Goal: Find specific page/section: Find specific page/section

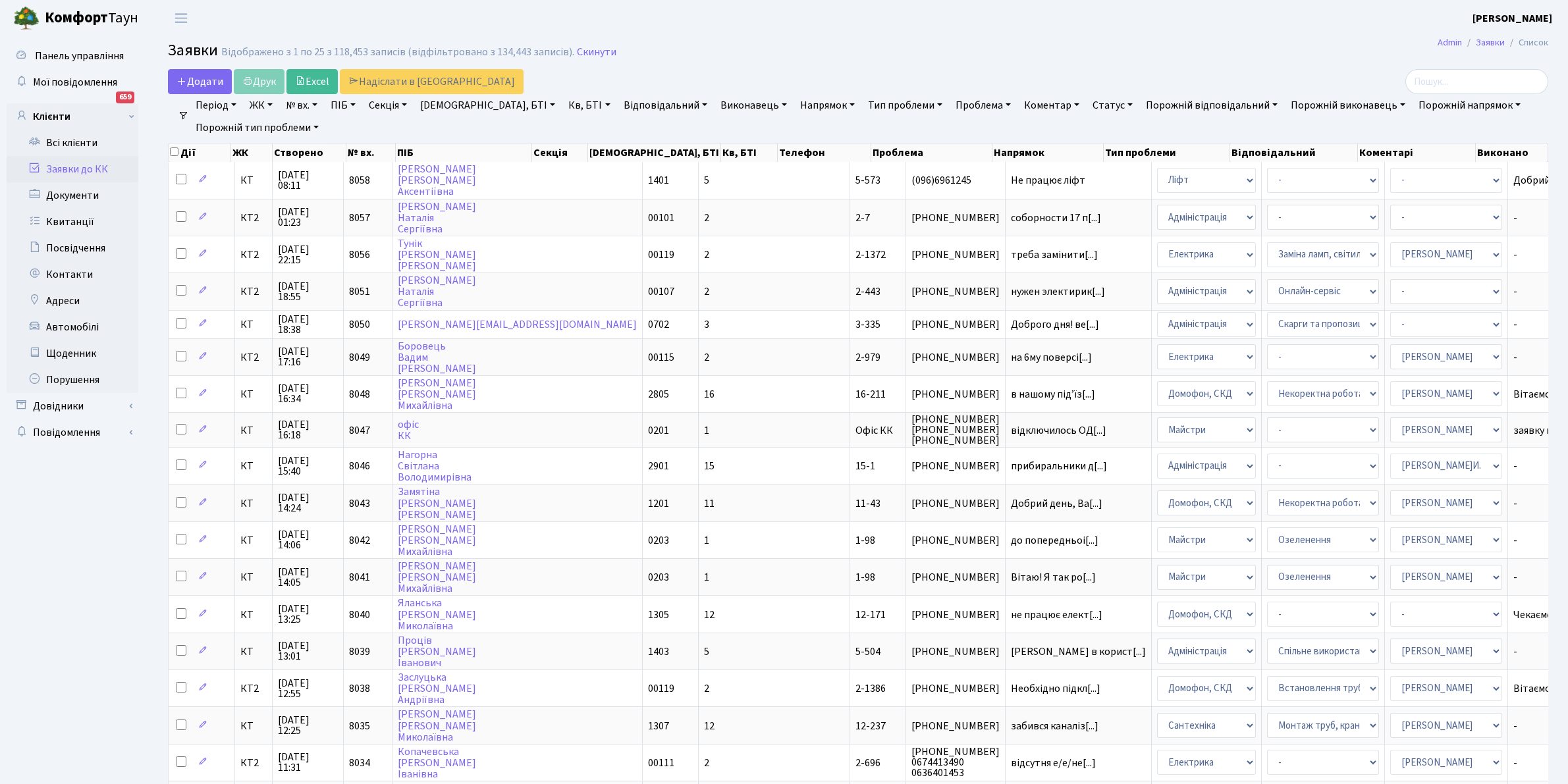
select select "25"
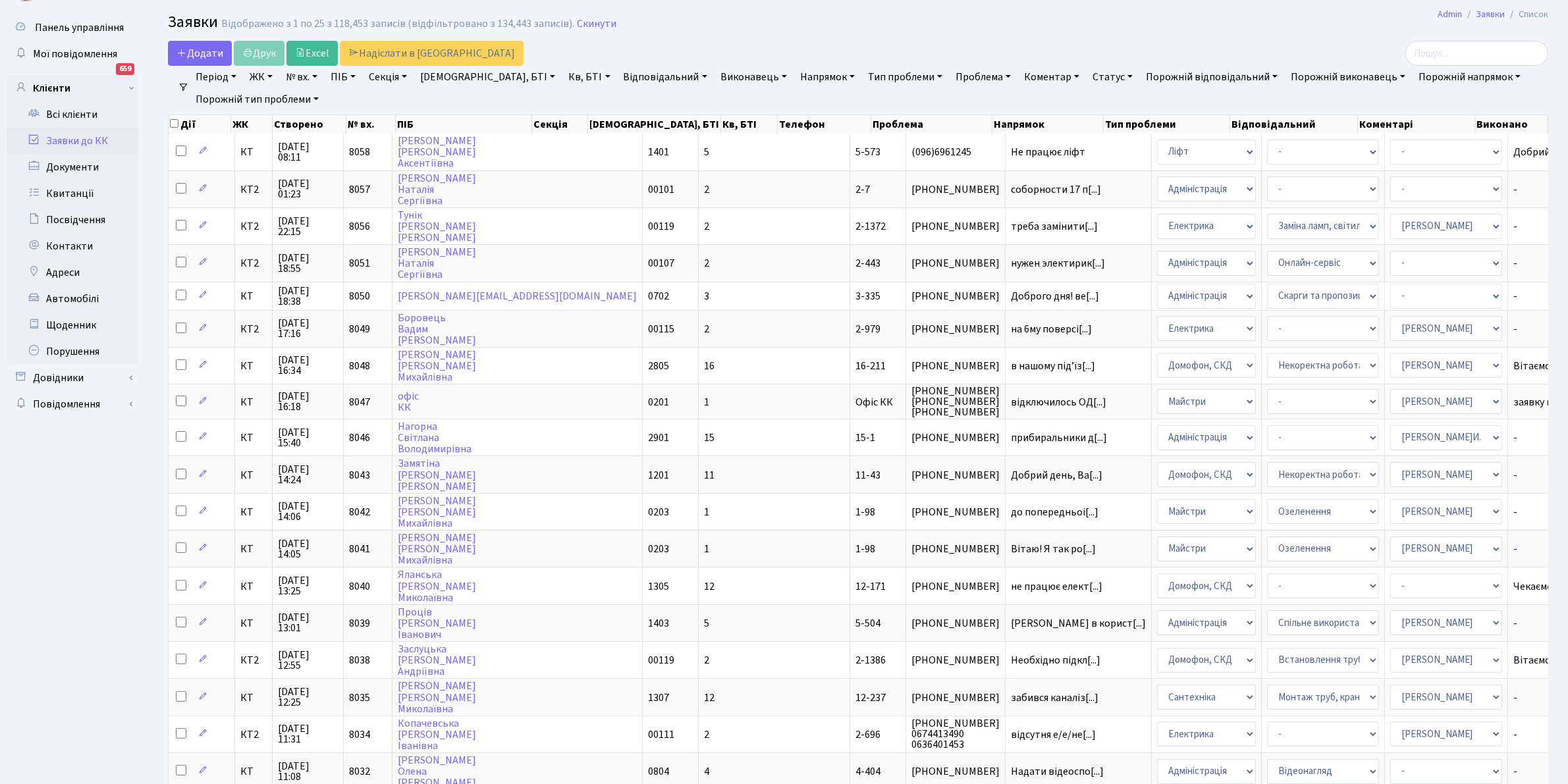
scroll to position [27, 0]
click at [620, 74] on link "Відповідальний" at bounding box center [665, 77] width 94 height 22
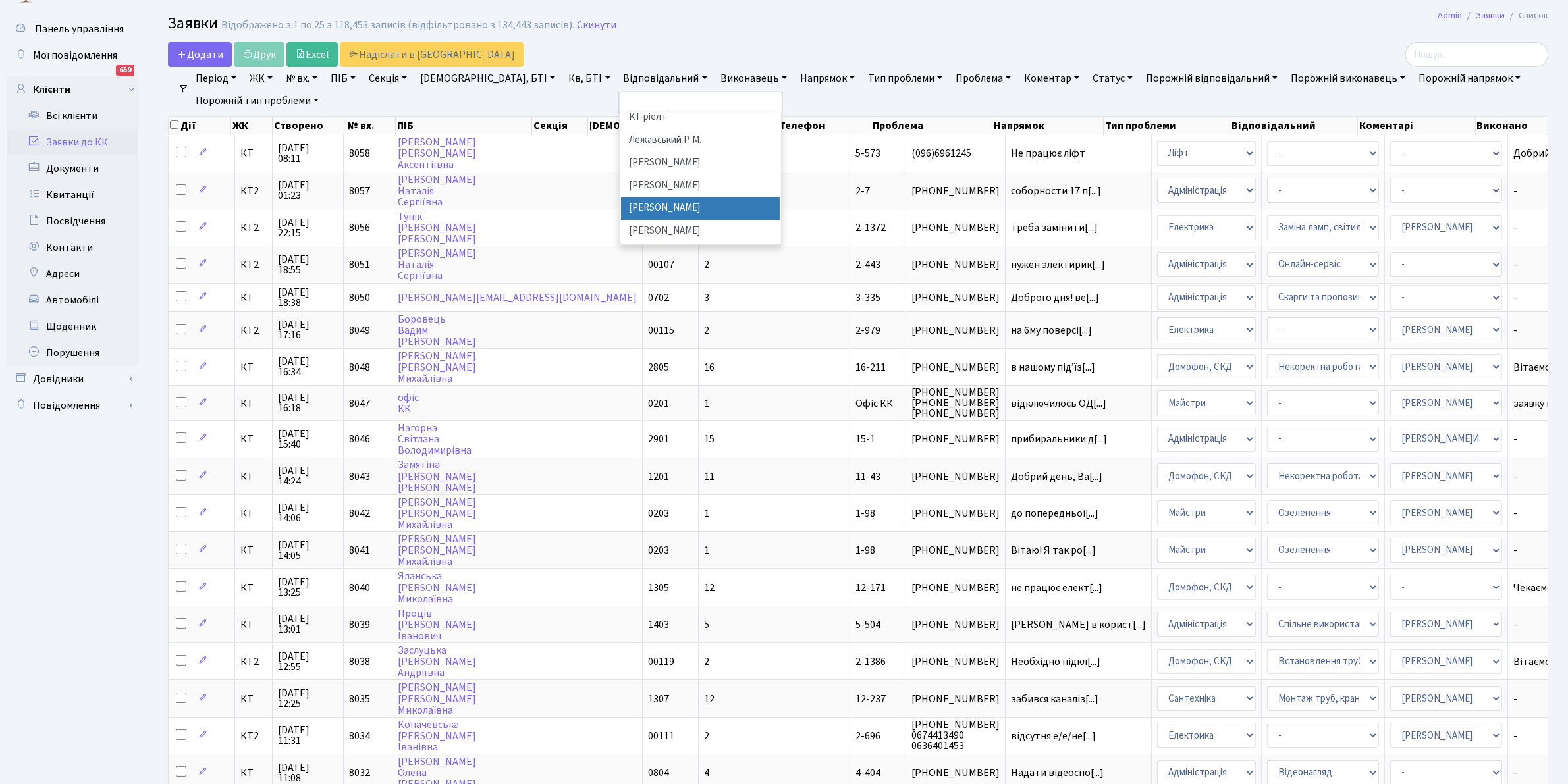
click at [636, 197] on li "[PERSON_NAME]" at bounding box center [700, 209] width 159 height 23
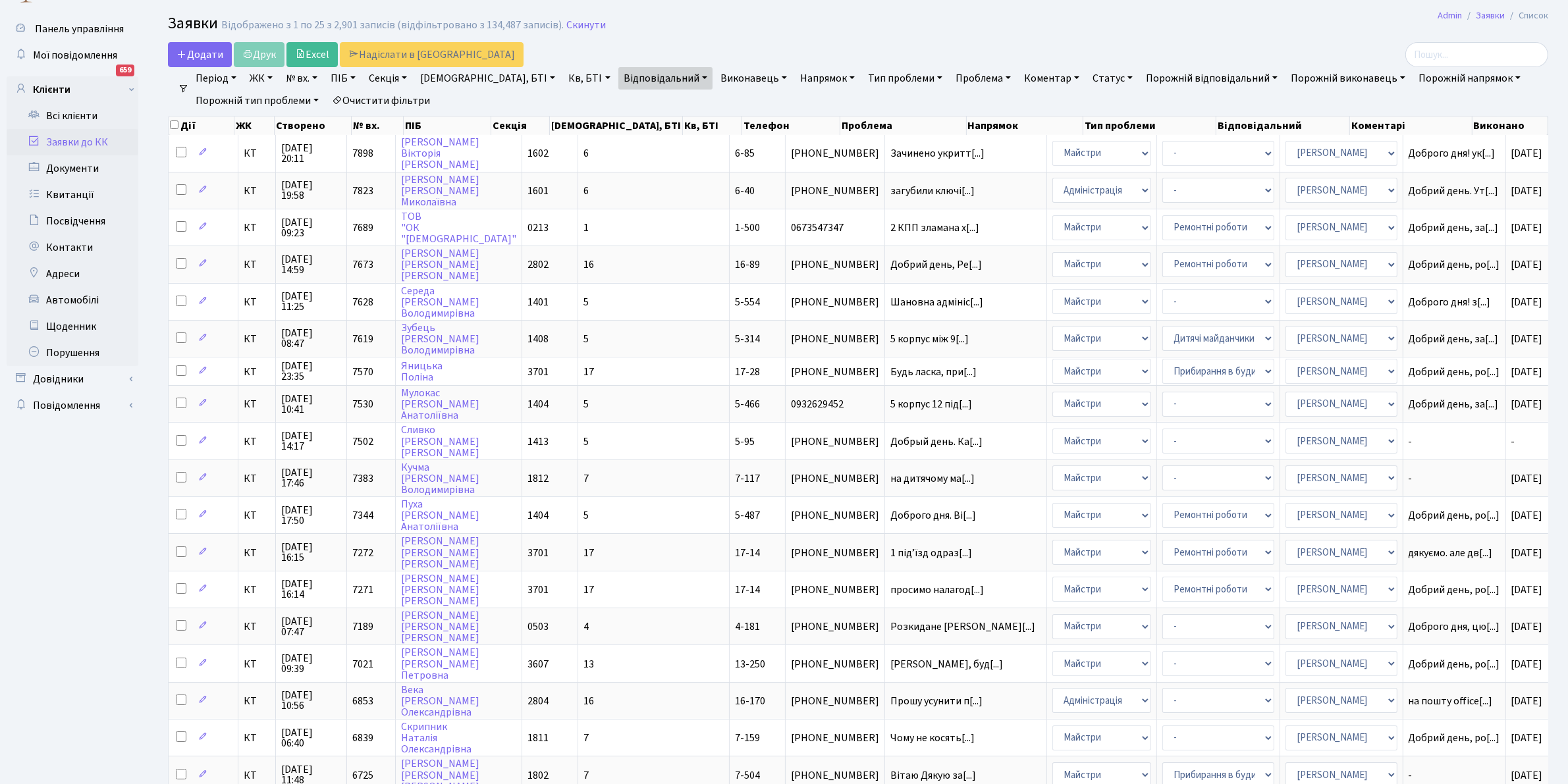
click at [472, 73] on link "[DEMOGRAPHIC_DATA], БТІ" at bounding box center [487, 77] width 145 height 22
click at [469, 92] on input "text" at bounding box center [474, 104] width 117 height 25
type input "5-96"
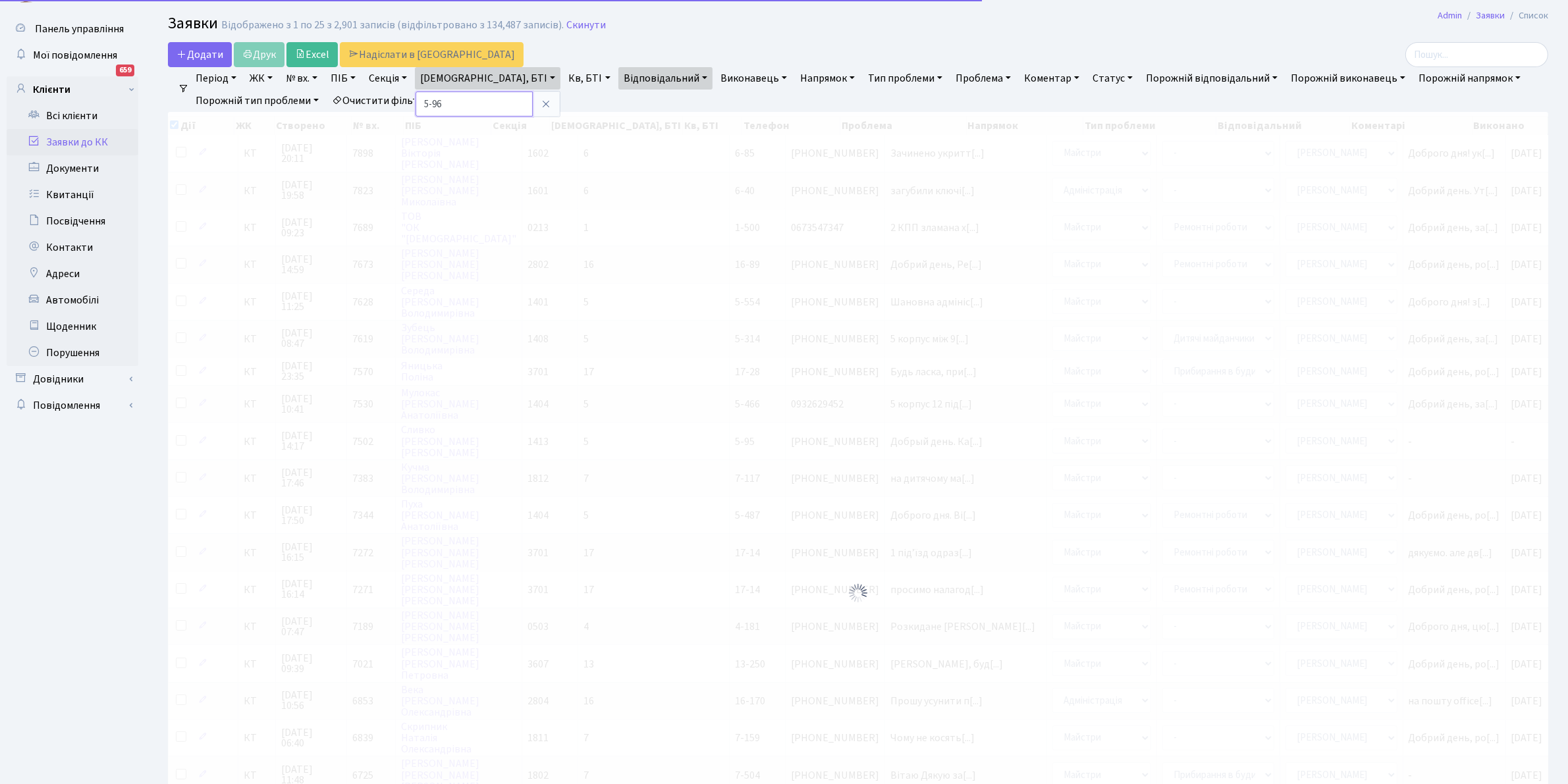
checkbox input "true"
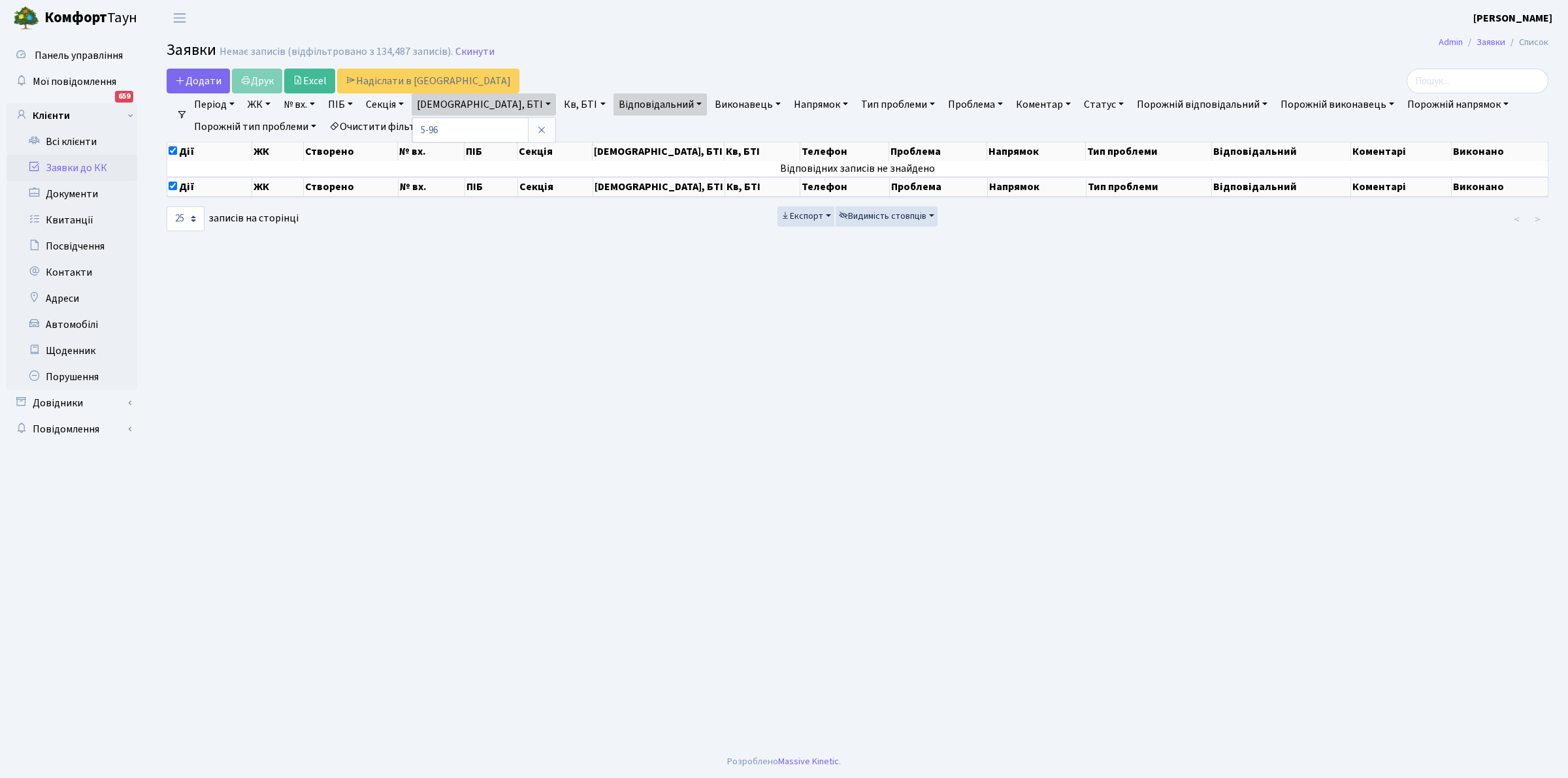
click at [380, 123] on link "Очистити фільтри" at bounding box center [377, 126] width 107 height 22
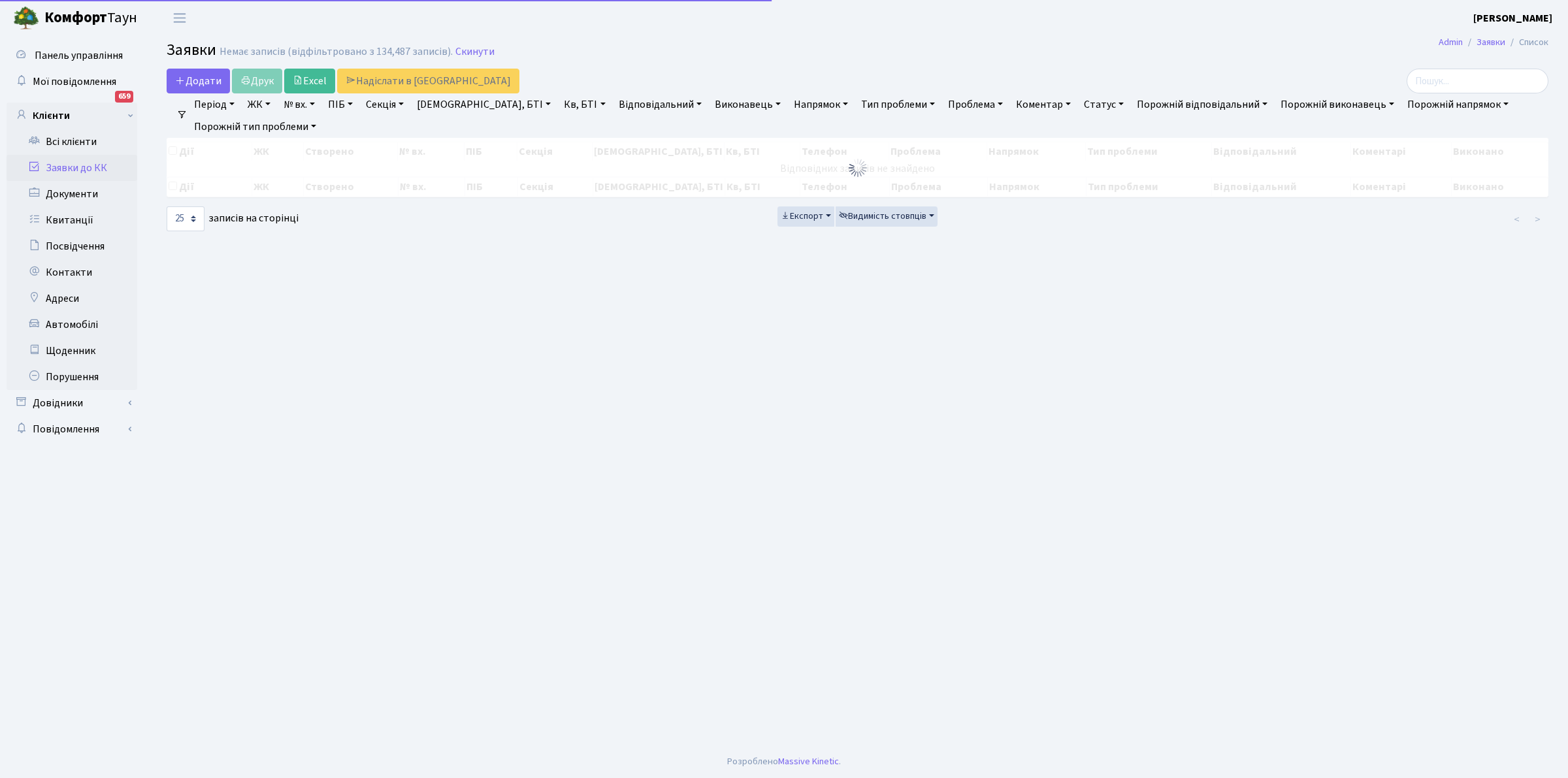
checkbox input "false"
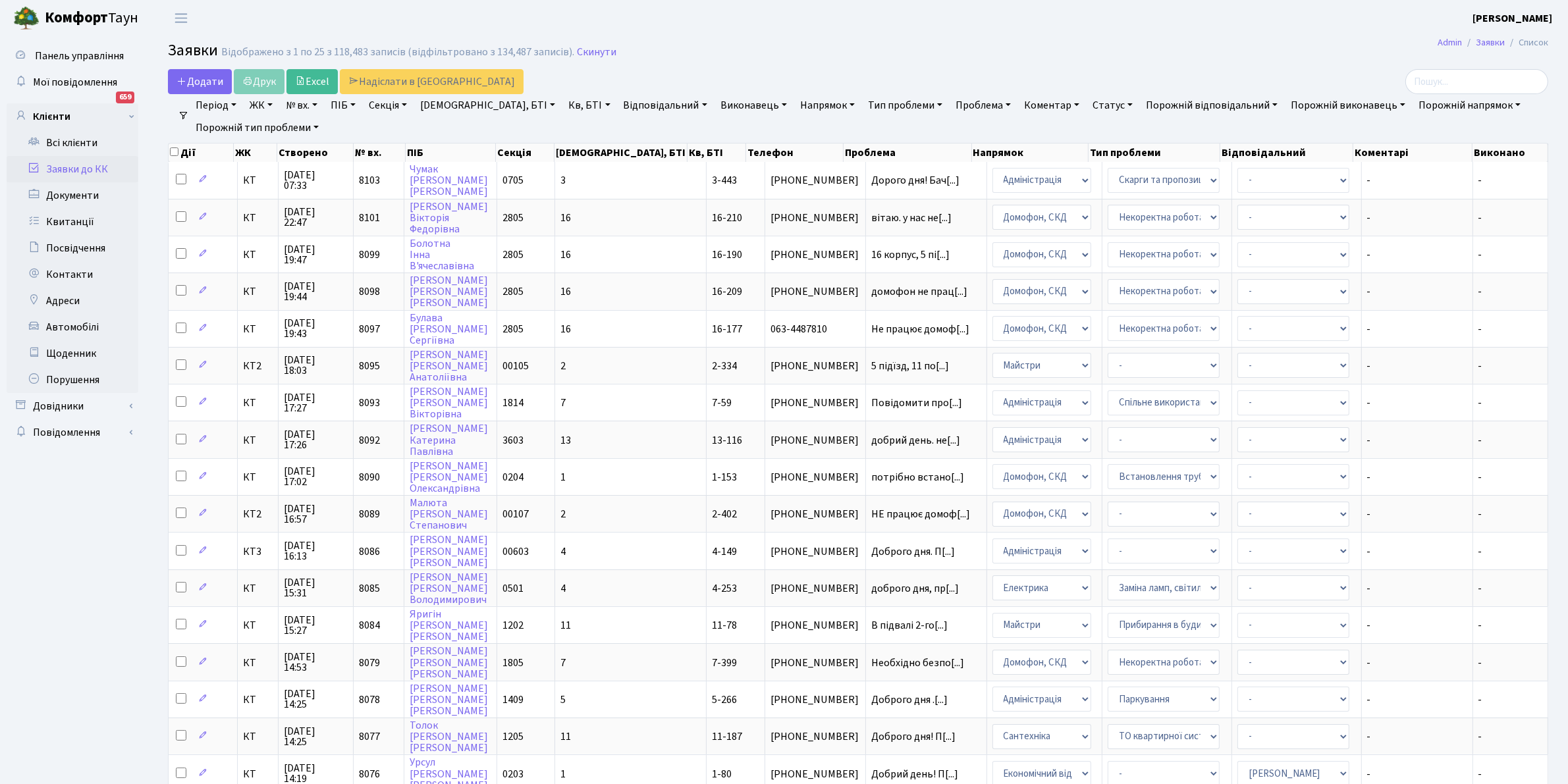
click at [563, 100] on link "Кв, БТІ" at bounding box center [589, 105] width 52 height 22
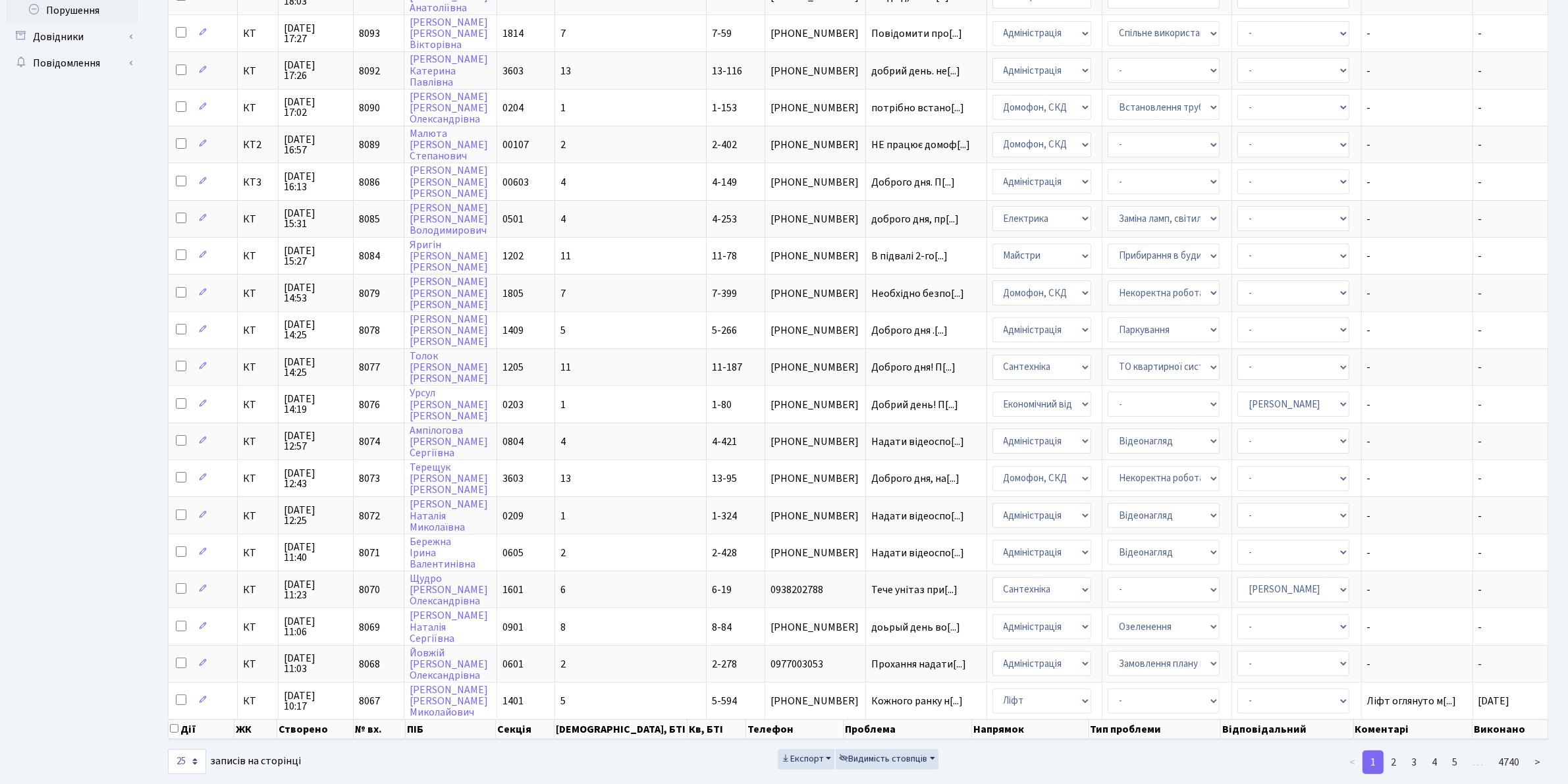
scroll to position [373, 0]
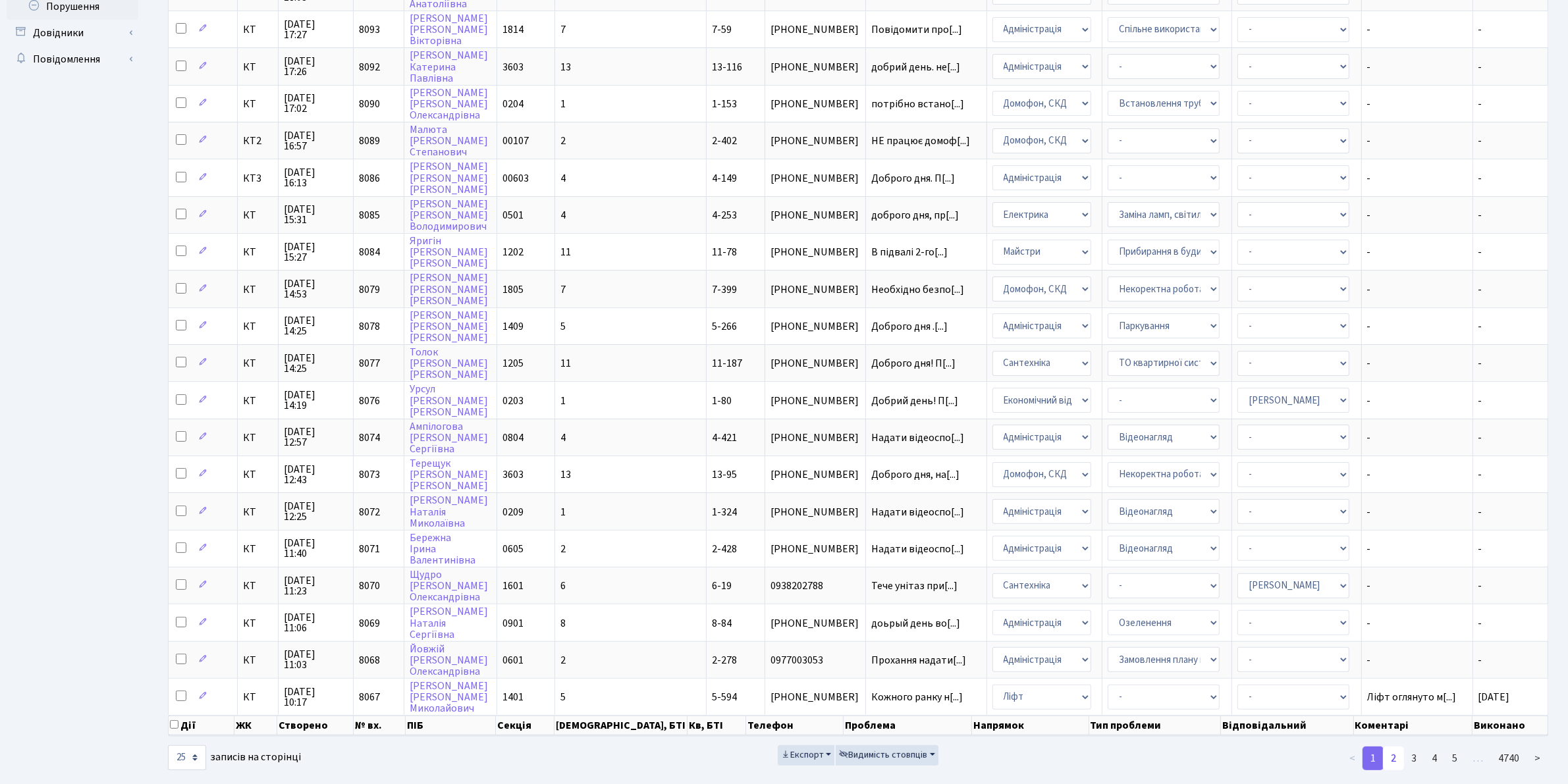
click at [1394, 746] on link "2" at bounding box center [1394, 758] width 21 height 24
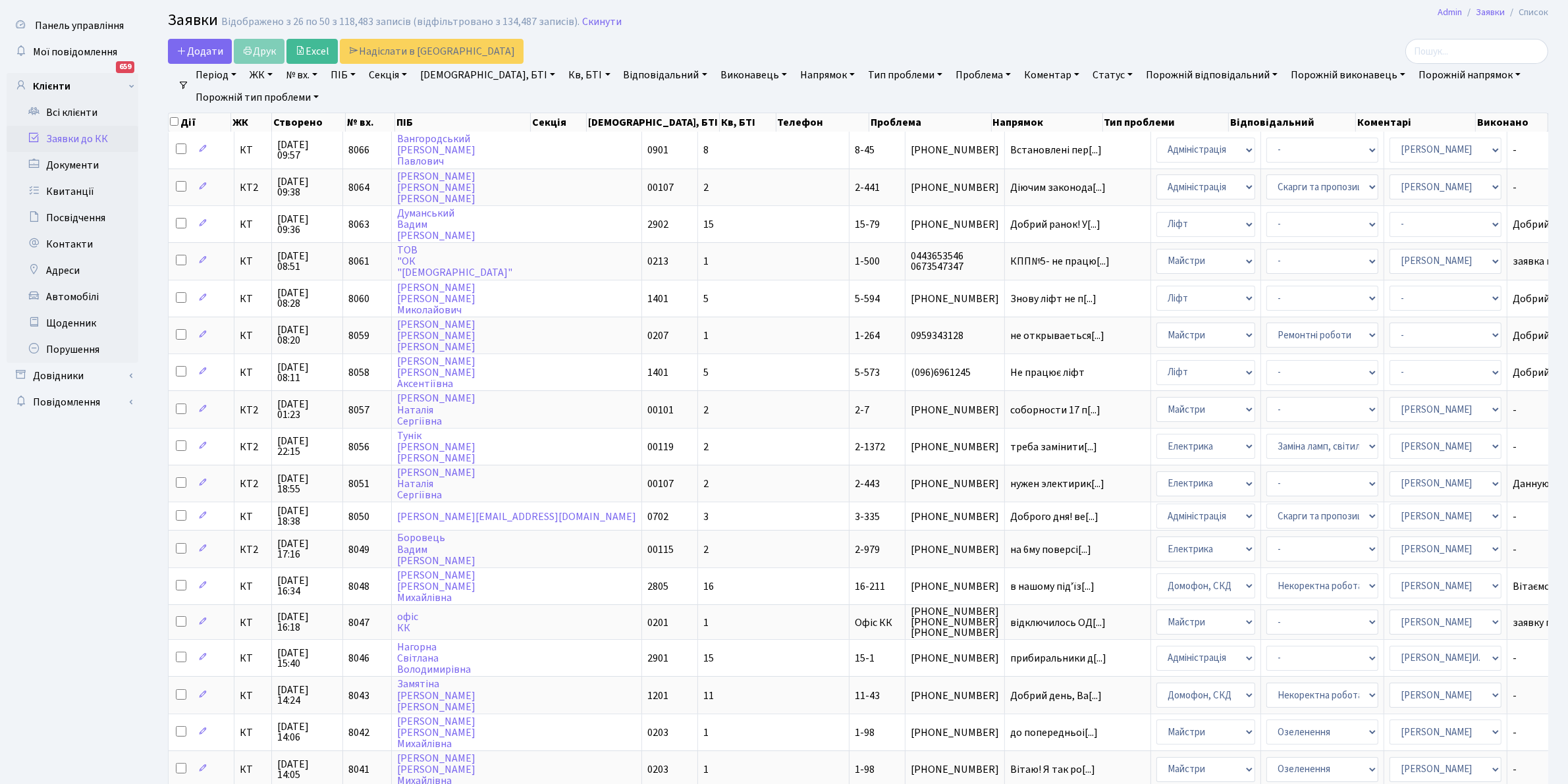
scroll to position [0, 0]
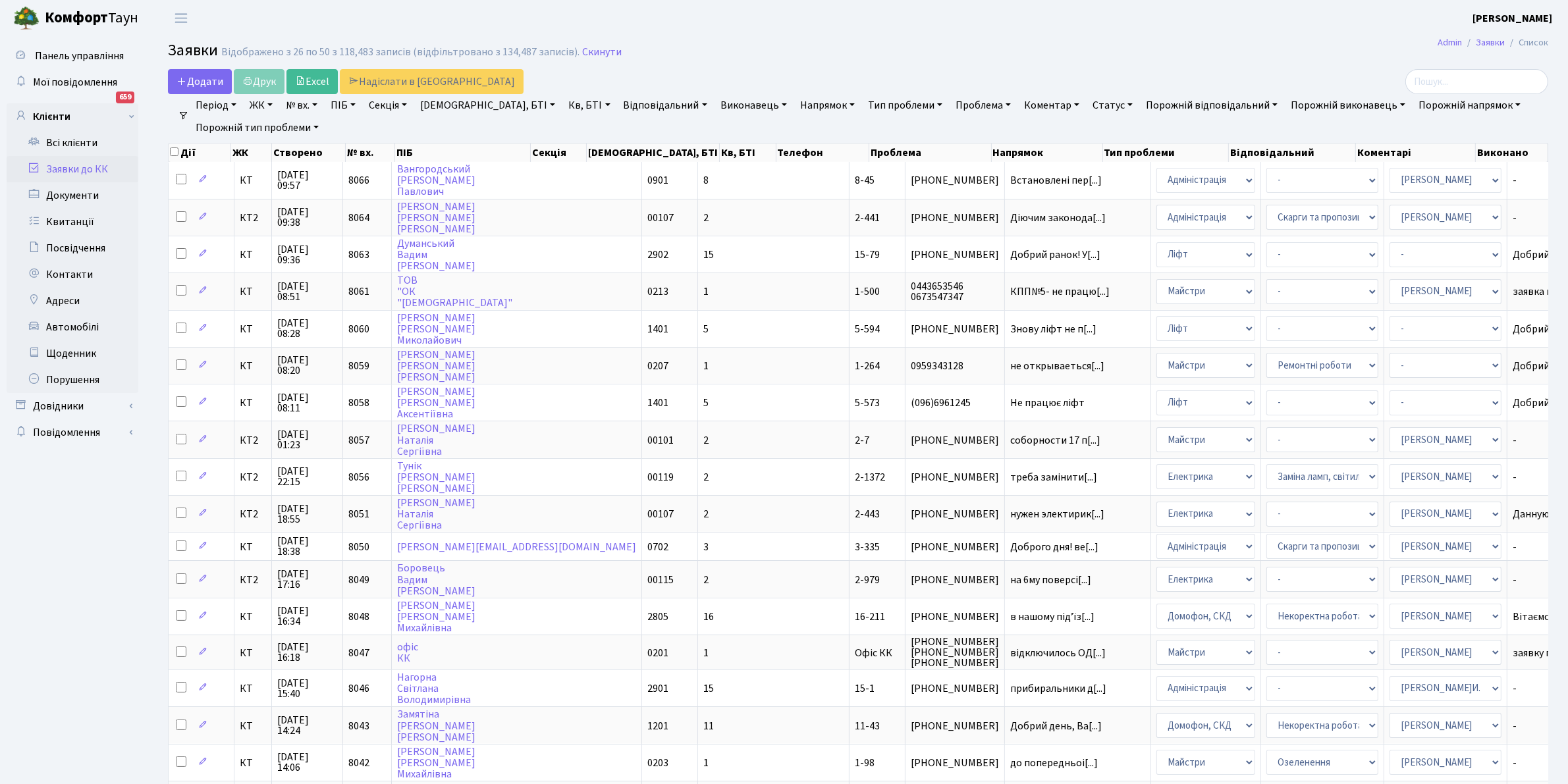
scroll to position [27, 0]
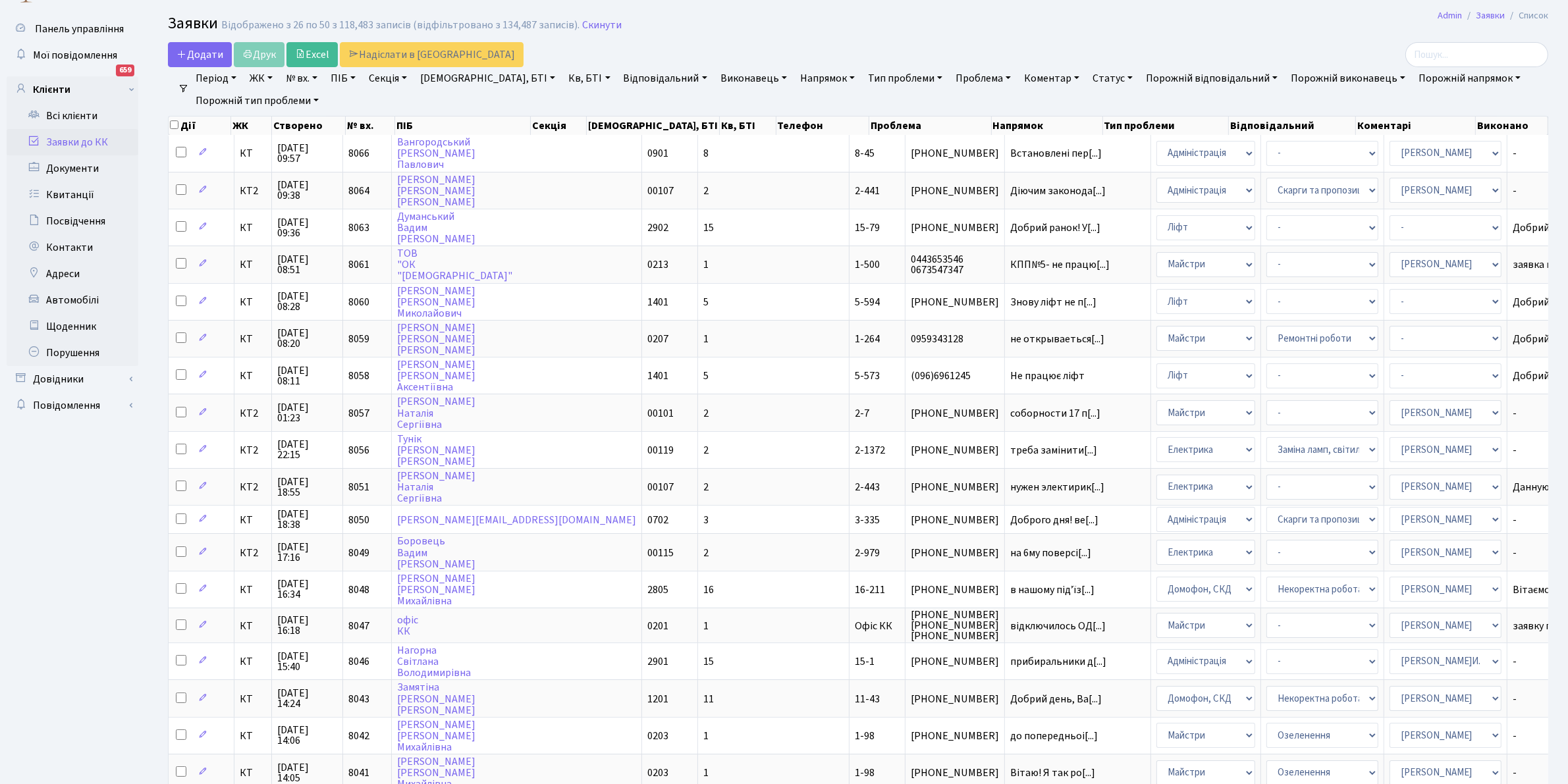
click at [563, 77] on link "Кв, БТІ" at bounding box center [589, 77] width 52 height 22
click at [563, 98] on input "text" at bounding box center [602, 104] width 77 height 25
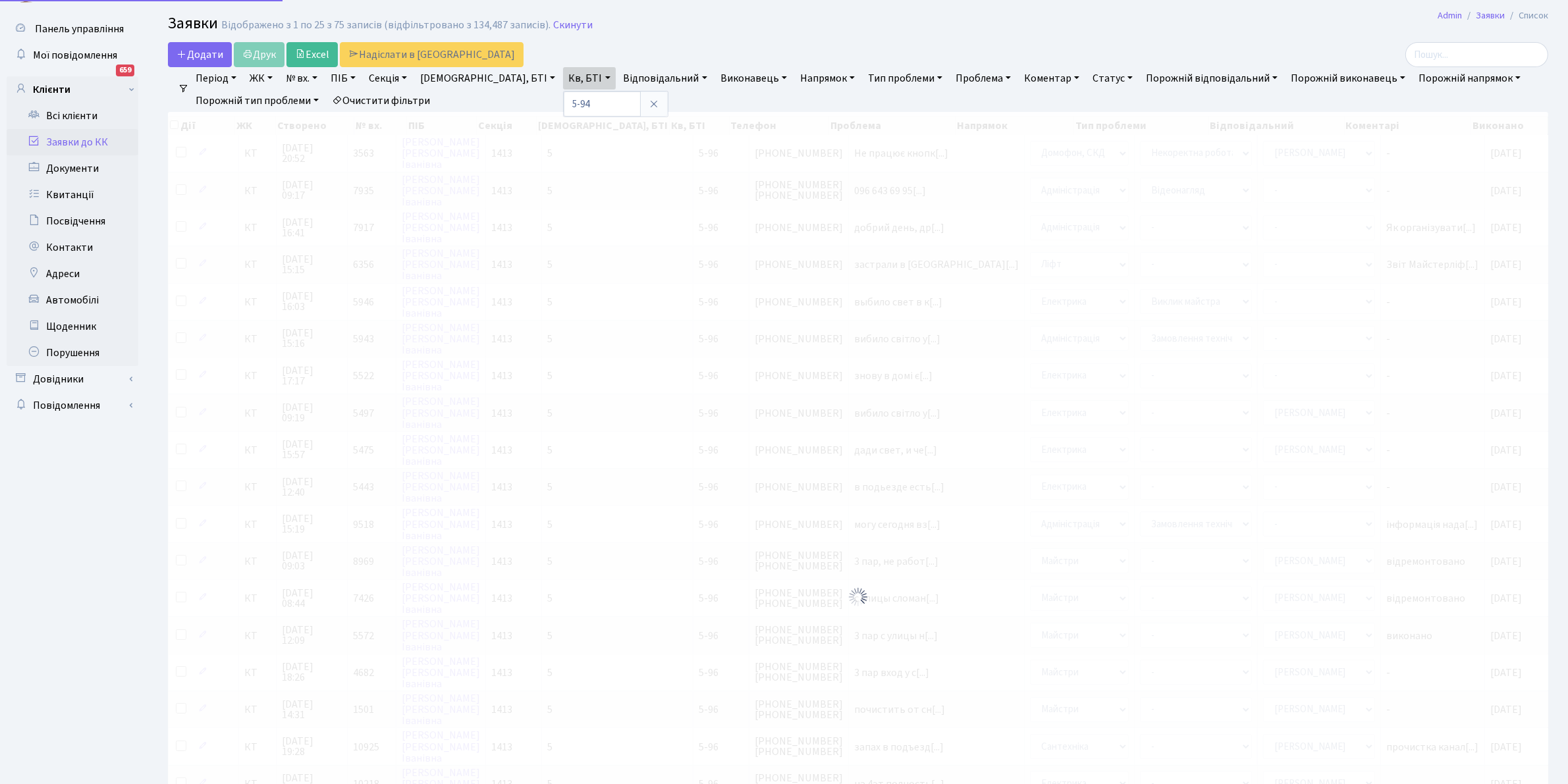
click at [386, 92] on link "Очистити фільтри" at bounding box center [380, 100] width 108 height 22
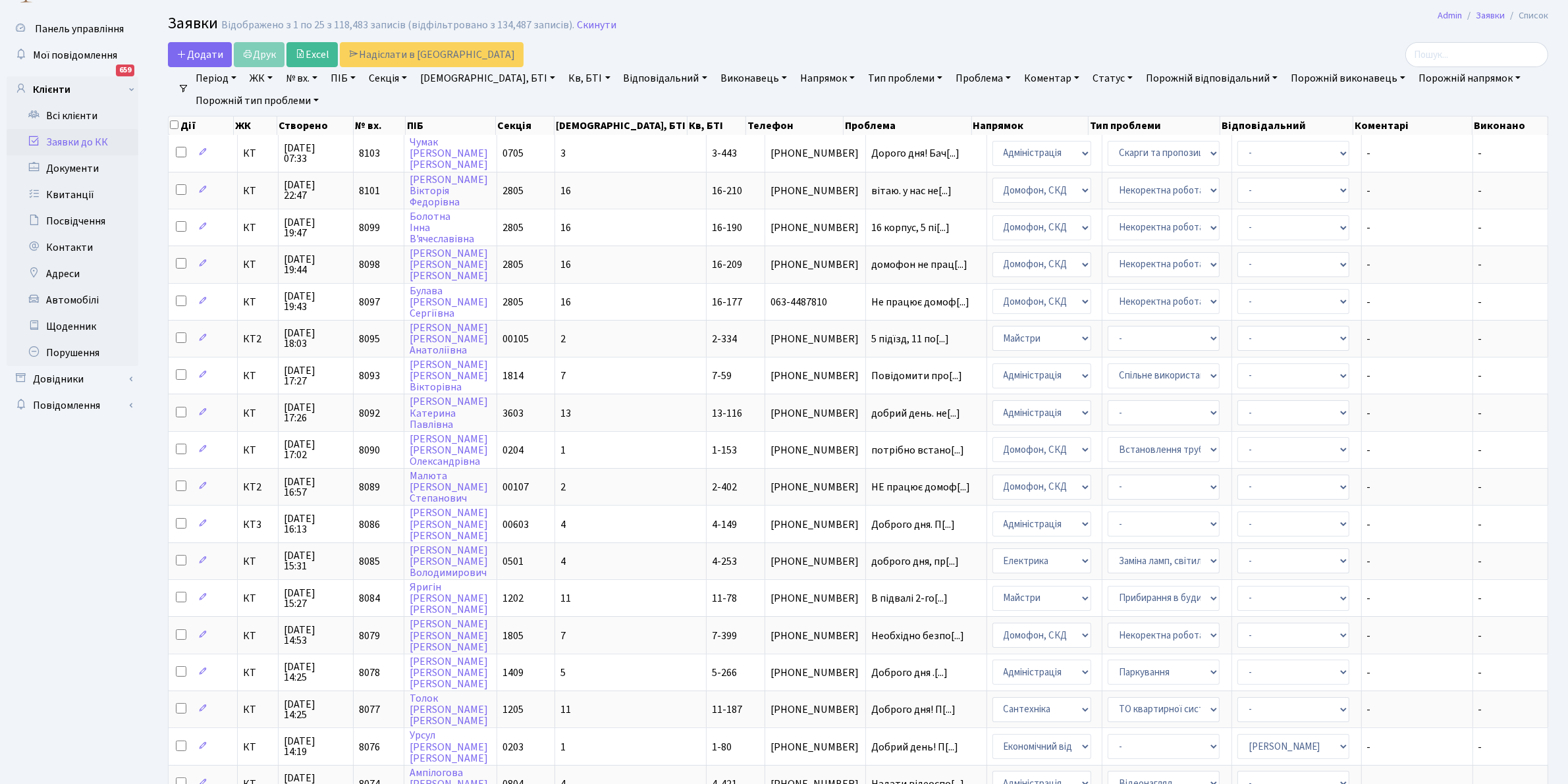
click at [473, 76] on link "[DEMOGRAPHIC_DATA], БТІ" at bounding box center [487, 77] width 145 height 22
click at [563, 77] on link "Кв, БТІ" at bounding box center [589, 77] width 52 height 22
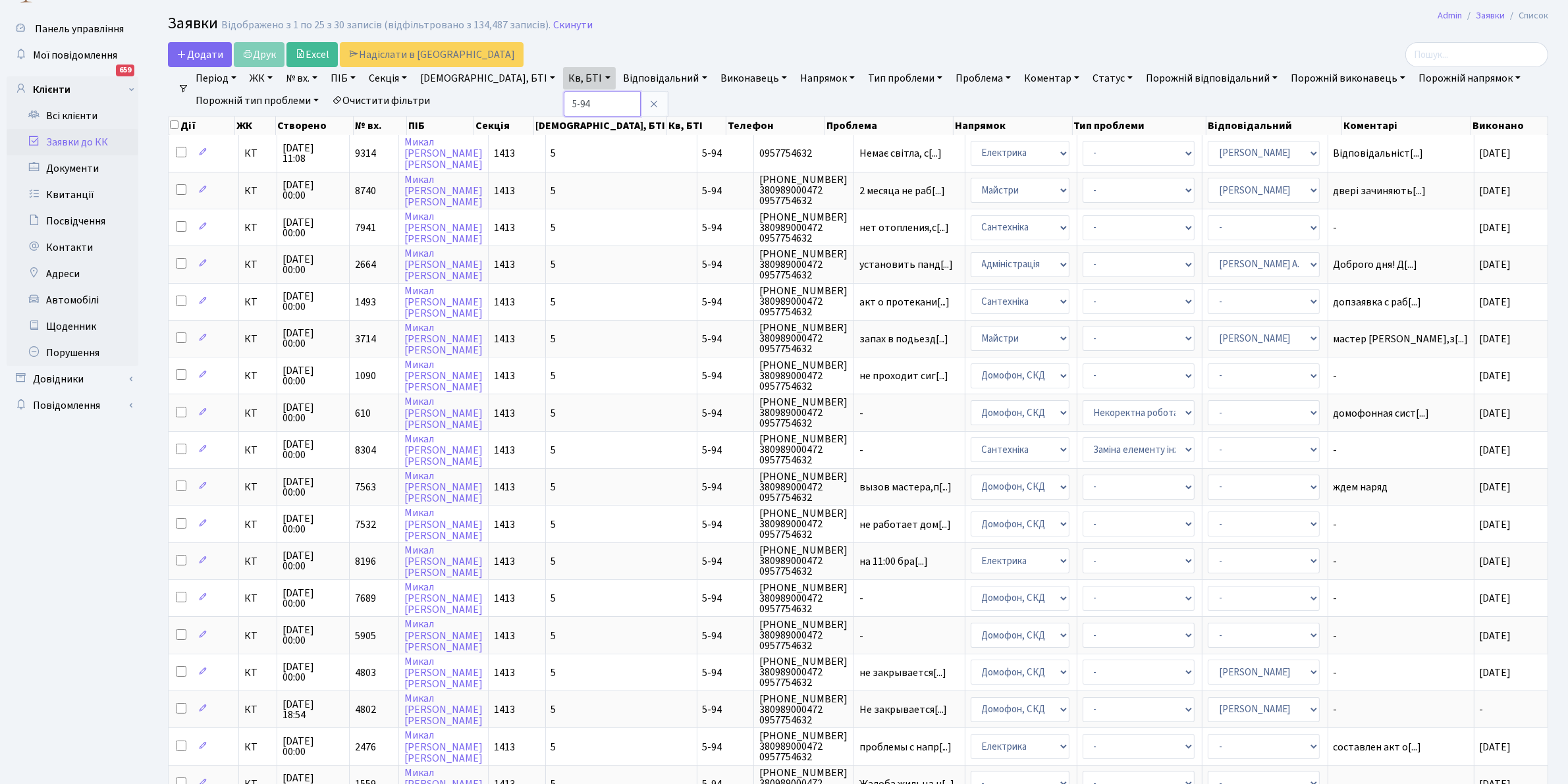
click at [563, 99] on input "5-94" at bounding box center [602, 104] width 77 height 25
type input "5-9"
click at [563, 80] on link "Кв, БТІ" at bounding box center [589, 77] width 52 height 22
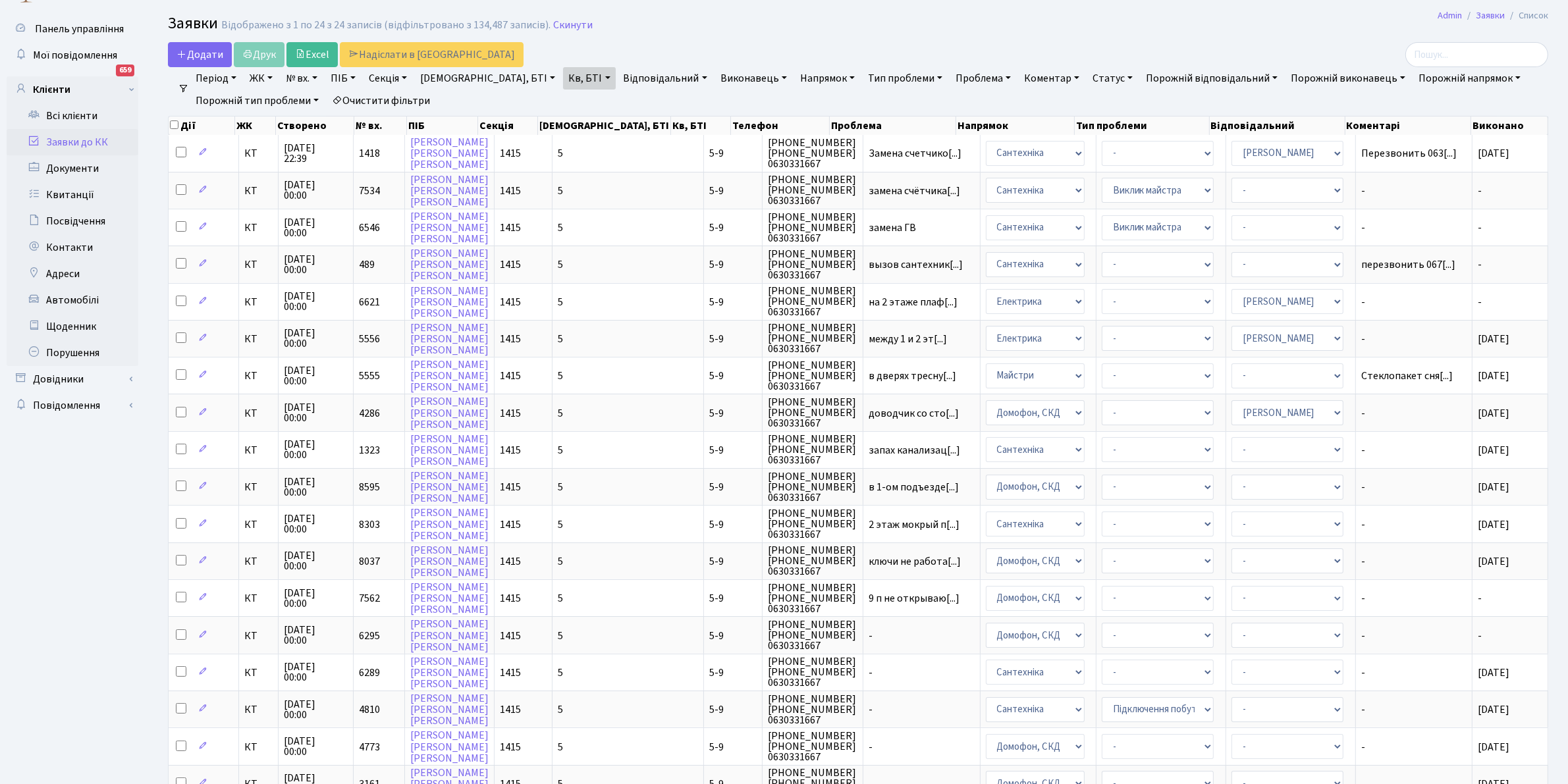
click at [620, 73] on link "Відповідальний" at bounding box center [665, 77] width 94 height 22
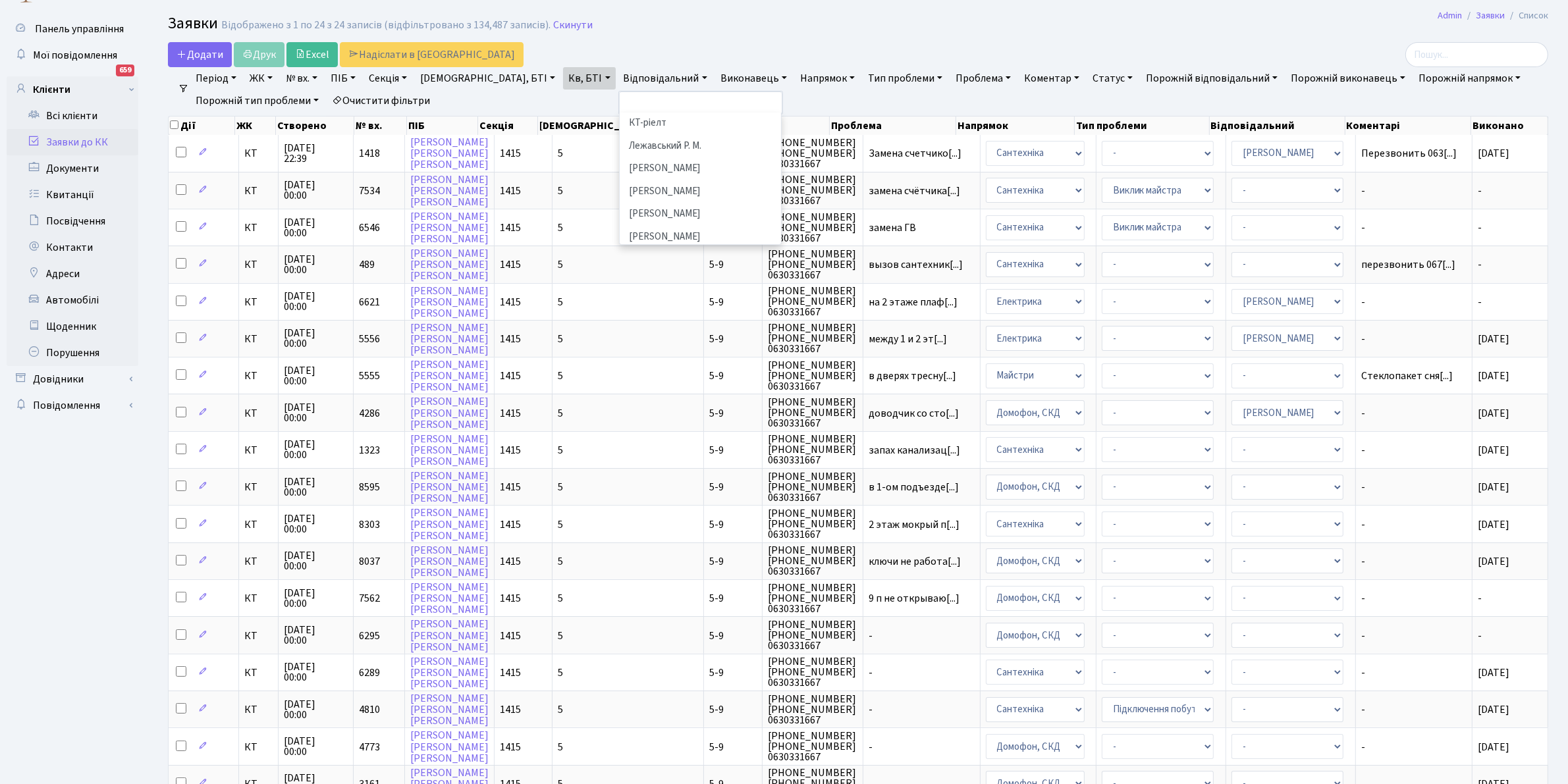
scroll to position [323, 0]
click at [621, 190] on li "[PERSON_NAME]" at bounding box center [700, 201] width 159 height 23
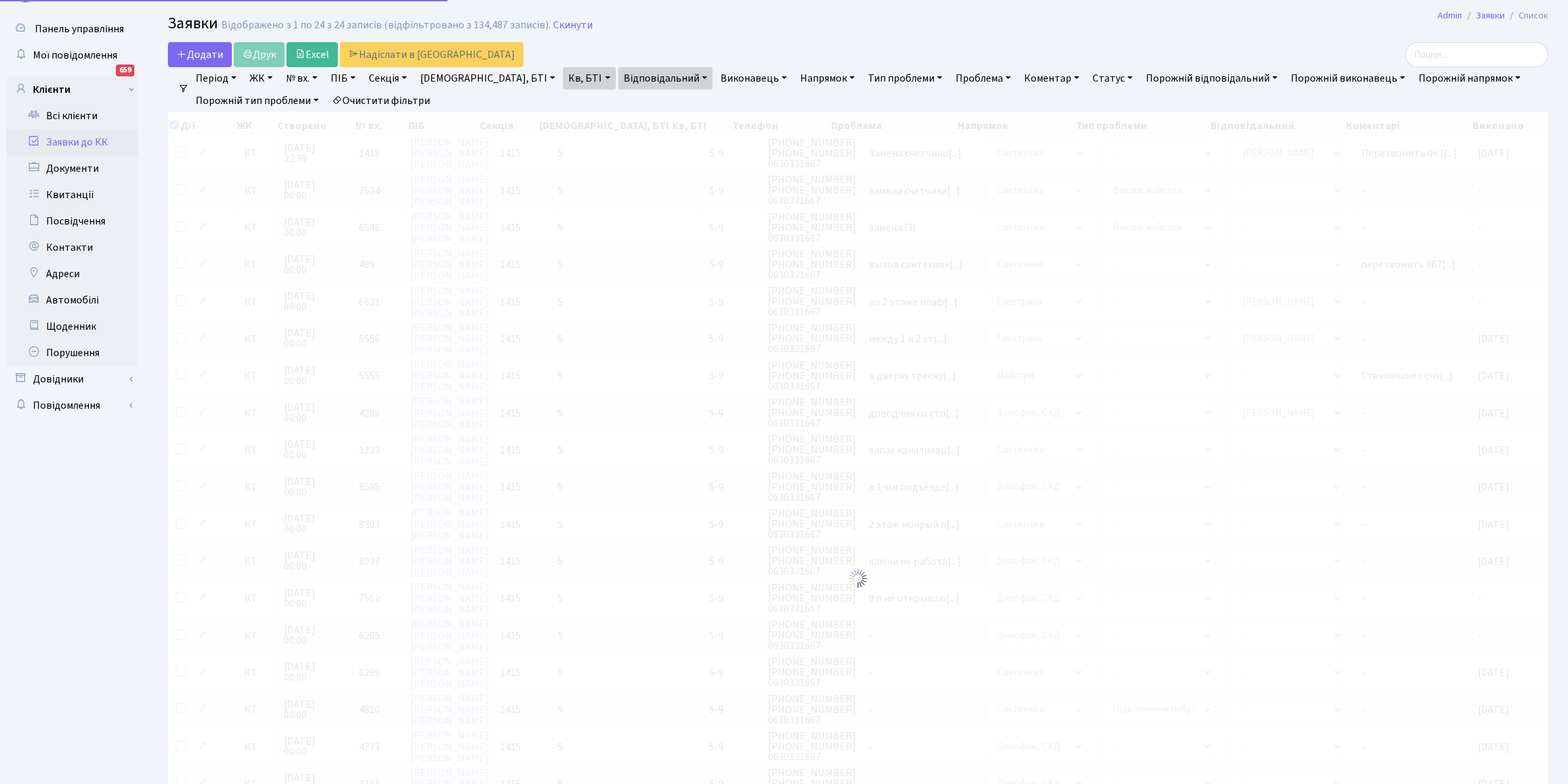
checkbox input "true"
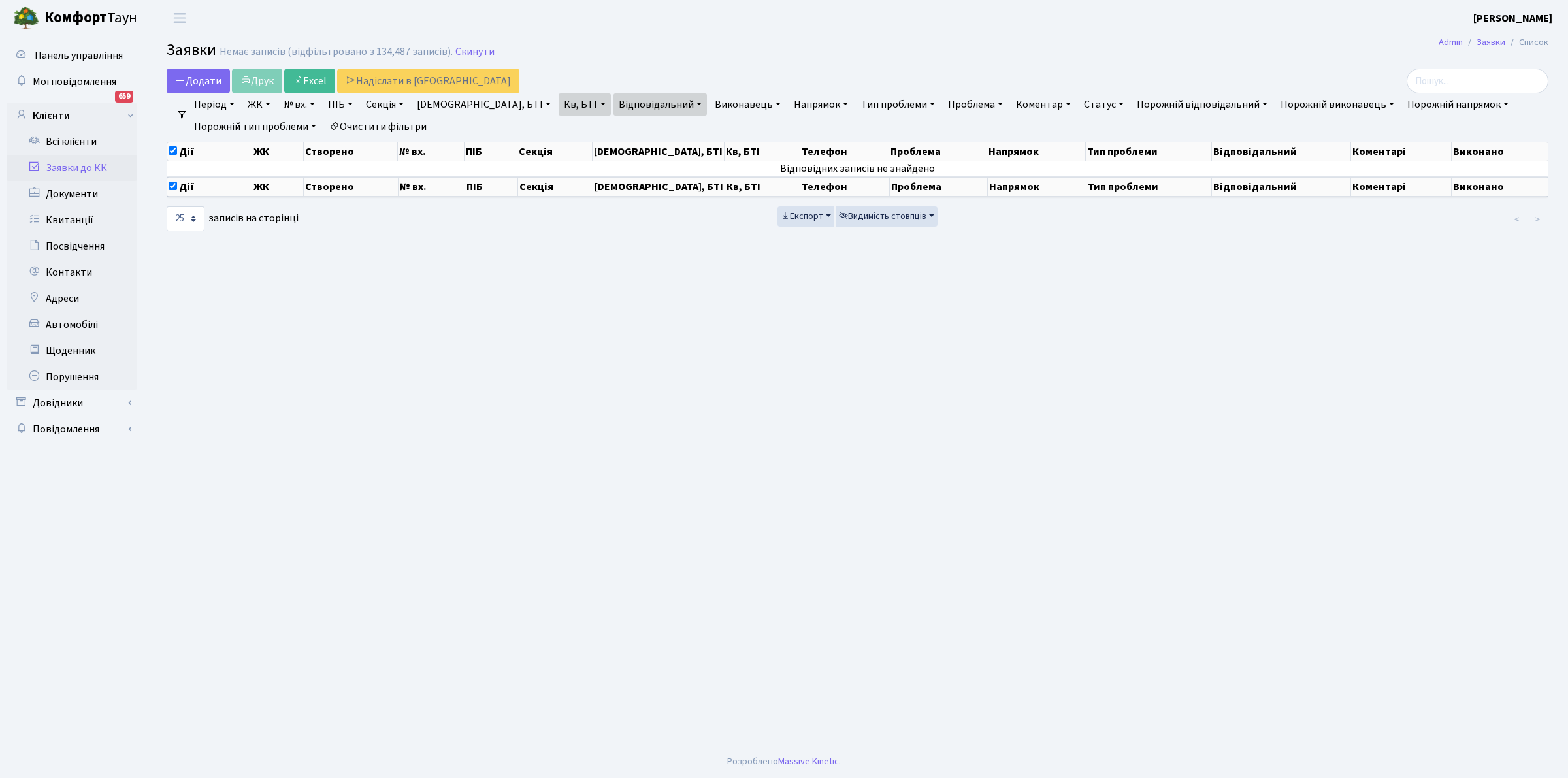
click at [377, 121] on link "Очистити фільтри" at bounding box center [377, 126] width 107 height 22
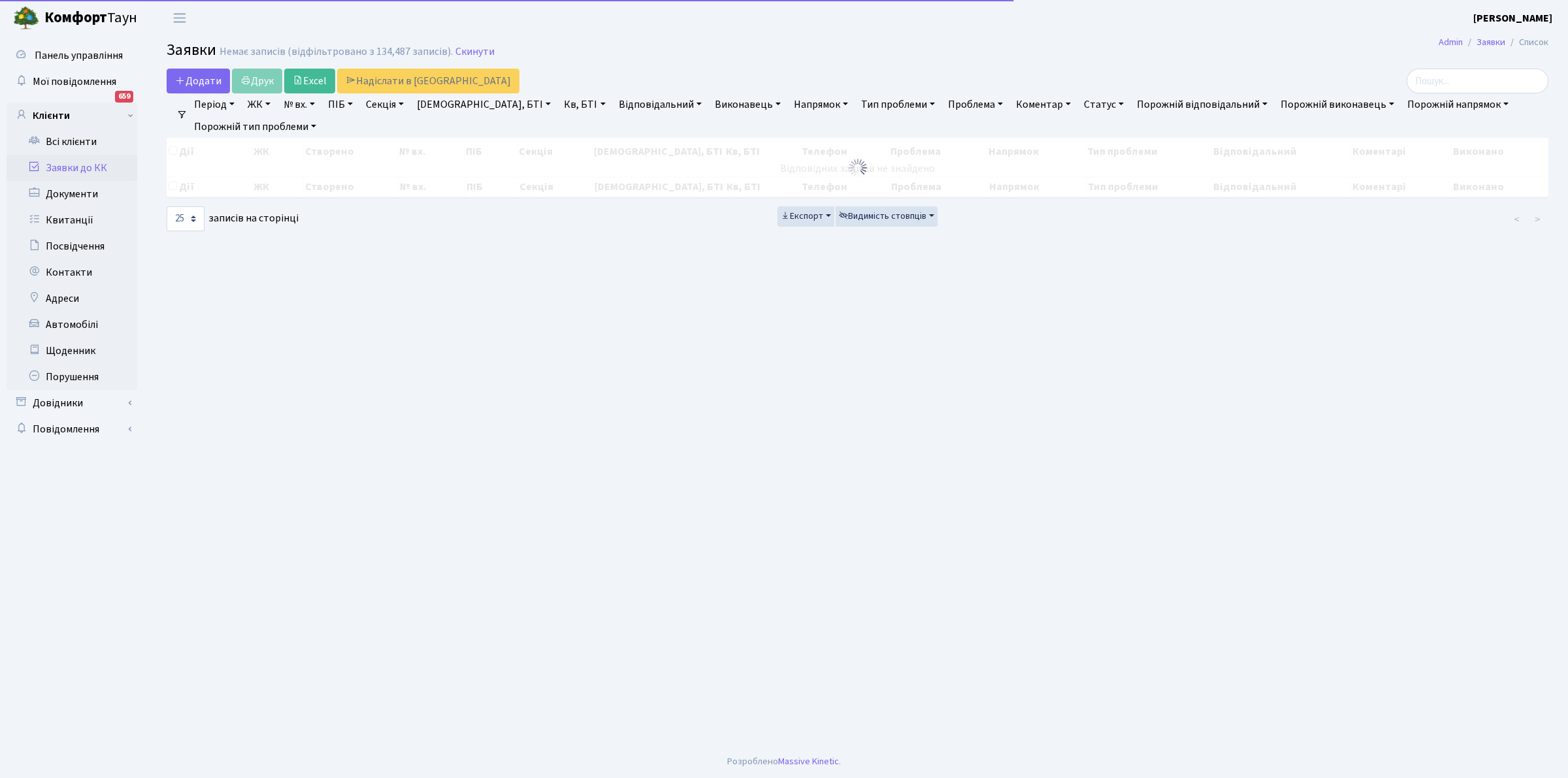
checkbox input "false"
